Goal: Transaction & Acquisition: Book appointment/travel/reservation

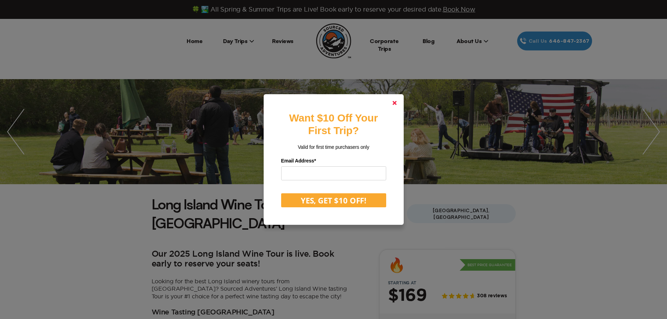
click at [400, 104] on link at bounding box center [394, 103] width 17 height 17
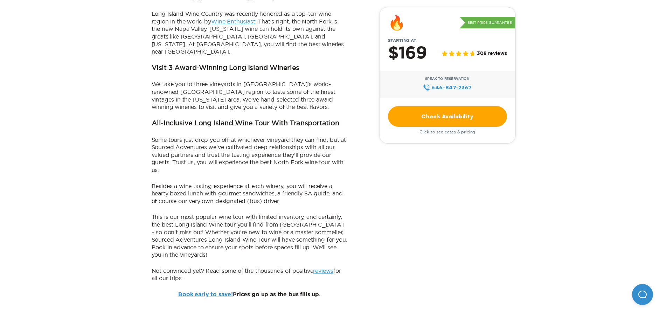
scroll to position [350, 0]
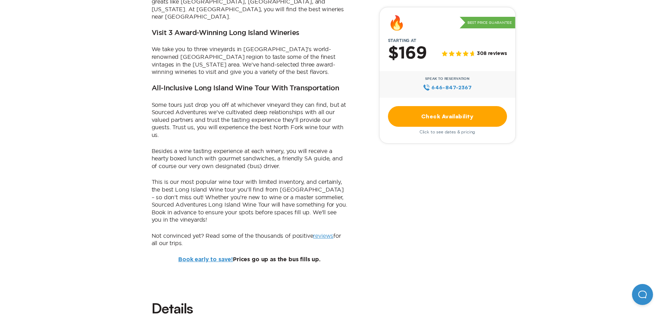
click at [487, 115] on link "Check Availability" at bounding box center [447, 116] width 119 height 21
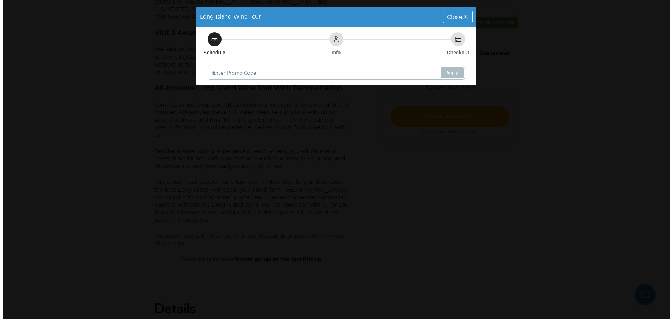
scroll to position [0, 0]
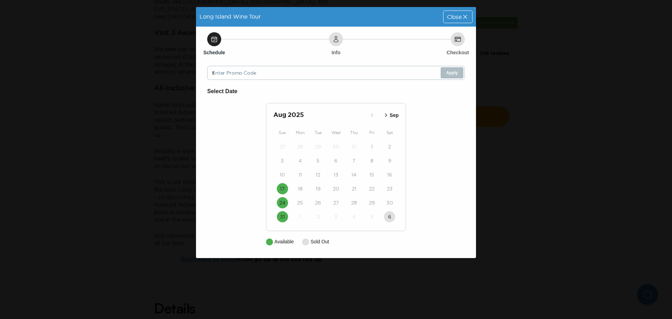
click at [388, 117] on icon "button" at bounding box center [386, 115] width 7 height 7
click at [466, 19] on icon at bounding box center [465, 16] width 7 height 7
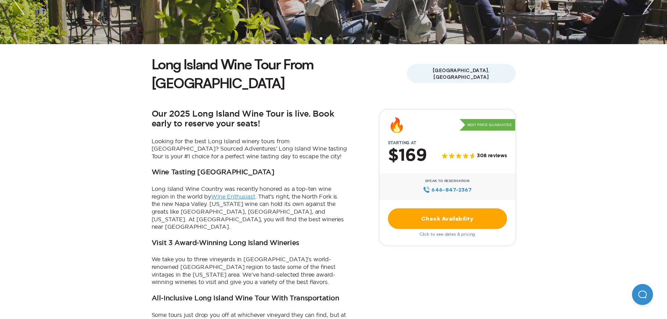
click at [456, 208] on link "Check Availability" at bounding box center [447, 218] width 119 height 21
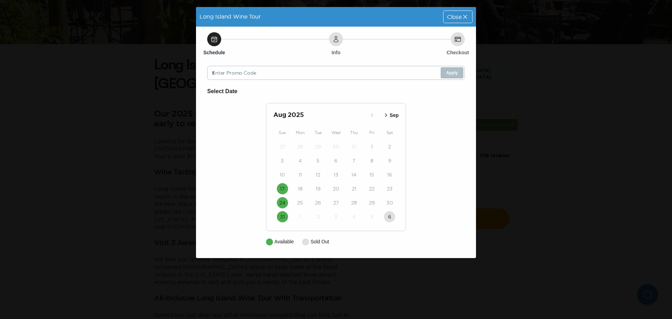
click at [383, 114] on icon "button" at bounding box center [386, 115] width 7 height 7
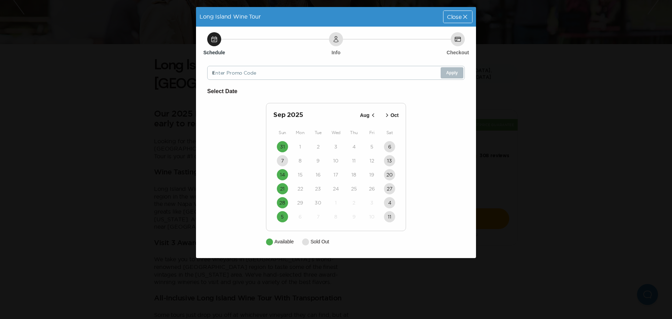
click at [458, 19] on span "Close" at bounding box center [454, 17] width 15 height 6
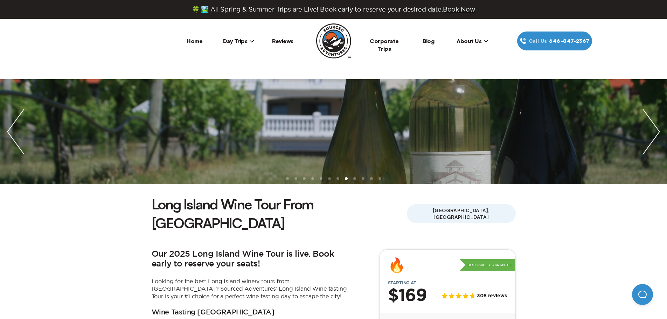
click at [241, 42] on span "Day Trips" at bounding box center [239, 40] width 32 height 7
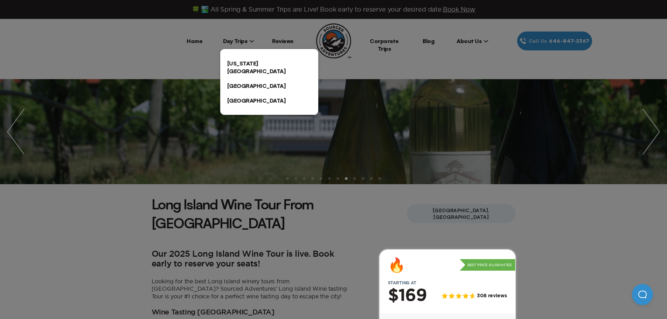
click at [244, 95] on link "[GEOGRAPHIC_DATA]" at bounding box center [269, 100] width 98 height 15
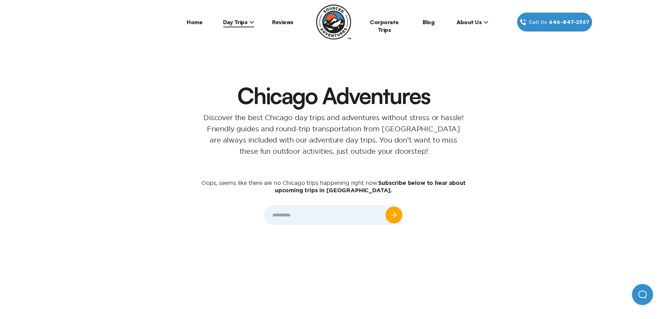
click at [242, 22] on span "Day Trips" at bounding box center [239, 22] width 32 height 7
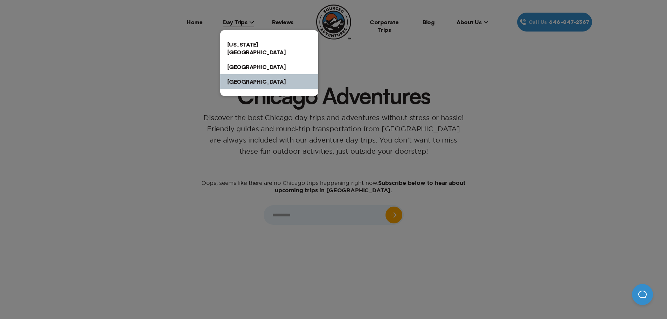
click at [245, 45] on link "[US_STATE][GEOGRAPHIC_DATA]" at bounding box center [269, 48] width 98 height 22
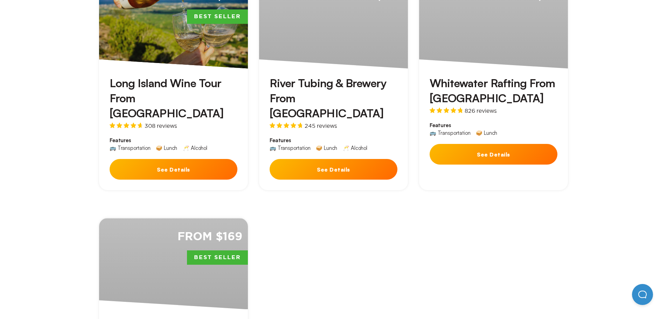
scroll to position [280, 0]
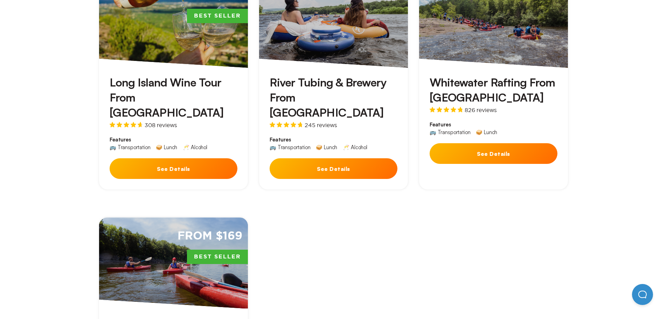
click at [189, 158] on button "See Details" at bounding box center [174, 168] width 128 height 21
